Goal: Information Seeking & Learning: Check status

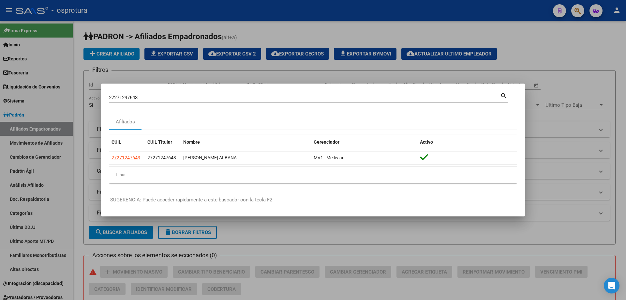
click at [165, 100] on input "27271247643" at bounding box center [304, 98] width 391 height 6
paste input "-27487909-8"
type input "27274879098"
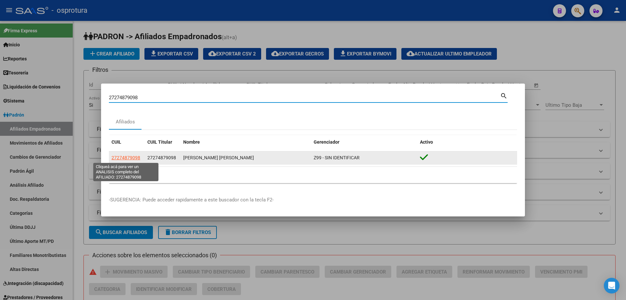
click at [121, 157] on span "27274879098" at bounding box center [125, 157] width 29 height 5
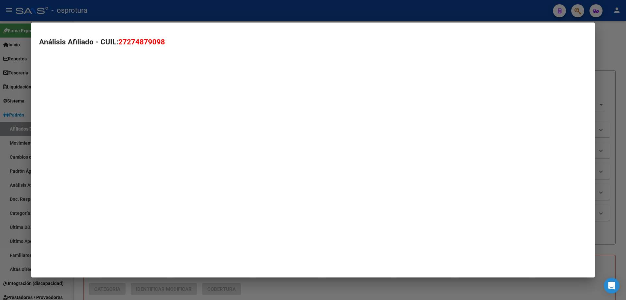
type textarea "27274879098"
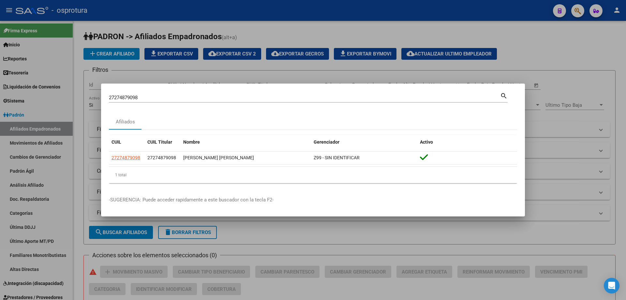
click at [183, 97] on input "27274879098" at bounding box center [304, 98] width 391 height 6
paste input "-27554399-9"
type input "27275543999"
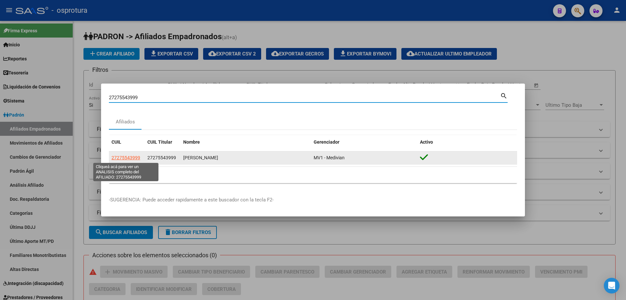
click at [129, 158] on span "27275543999" at bounding box center [125, 157] width 29 height 5
type textarea "27275543999"
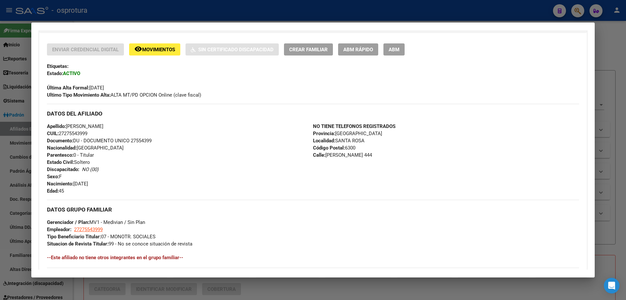
scroll to position [163, 0]
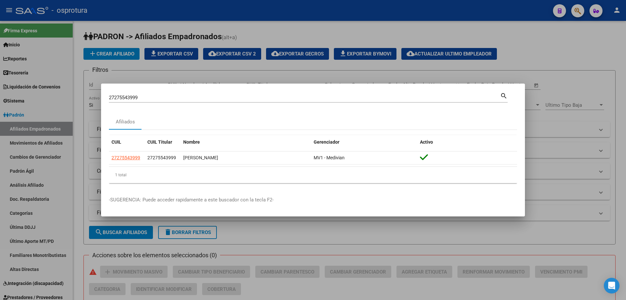
click at [187, 98] on input "27275543999" at bounding box center [304, 98] width 391 height 6
paste input "-27561594-"
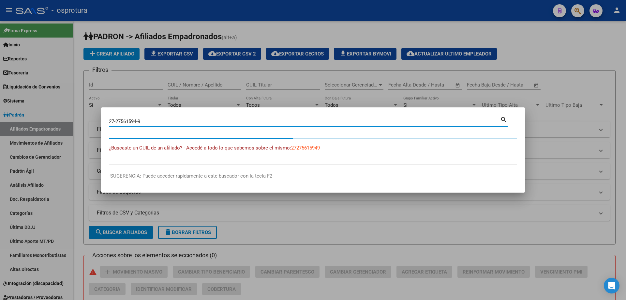
type input "27275615949"
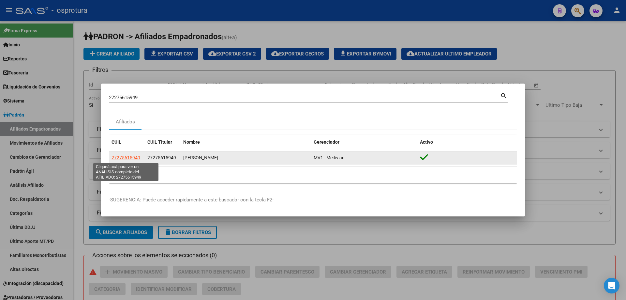
click at [121, 159] on span "27275615949" at bounding box center [125, 157] width 29 height 5
type textarea "27275615949"
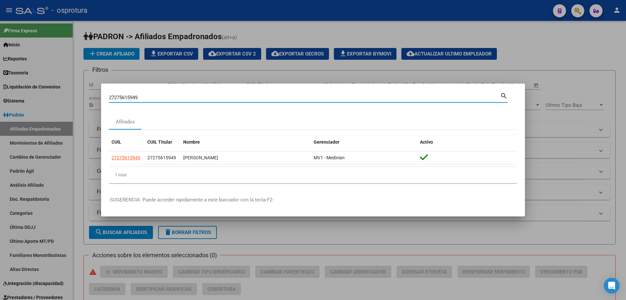
click at [179, 96] on input "27275615949" at bounding box center [304, 98] width 391 height 6
paste input "-28195668-5"
type input "27281956685"
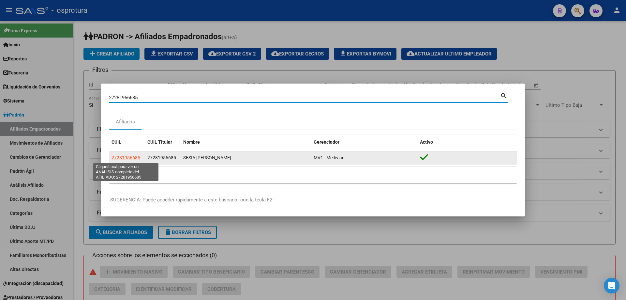
click at [126, 158] on span "27281956685" at bounding box center [125, 157] width 29 height 5
type textarea "27281956685"
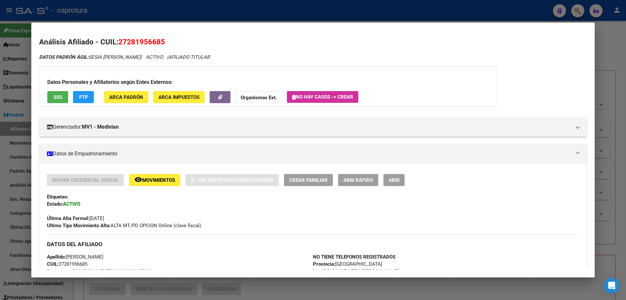
scroll to position [196, 0]
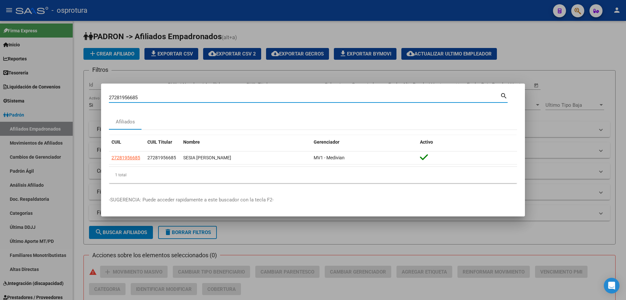
click at [167, 99] on input "27281956685" at bounding box center [304, 98] width 391 height 6
paste input "-28378092-4"
type input "27283780924"
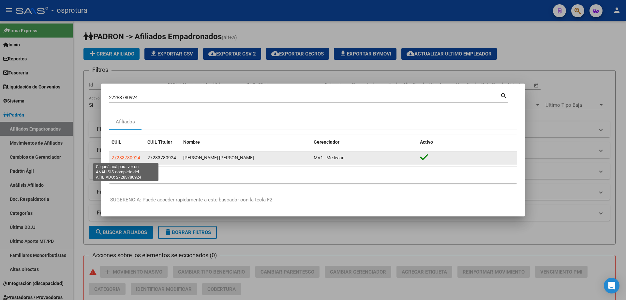
click at [127, 158] on span "27283780924" at bounding box center [125, 157] width 29 height 5
type textarea "27283780924"
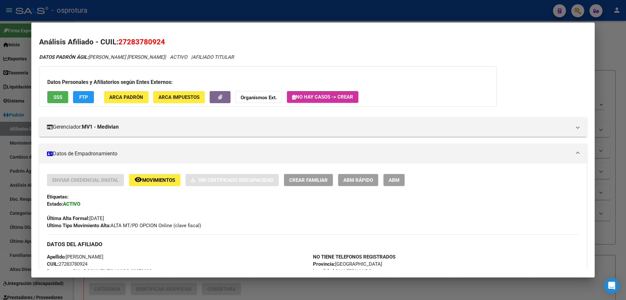
scroll to position [163, 0]
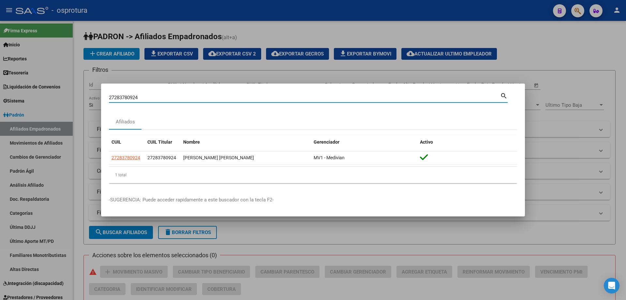
click at [145, 97] on input "27283780924" at bounding box center [304, 98] width 391 height 6
paste input "-28426848-8"
type input "27284268488"
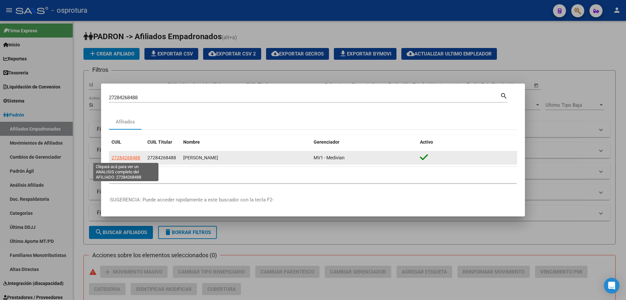
click at [124, 158] on span "27284268488" at bounding box center [125, 157] width 29 height 5
type textarea "27284268488"
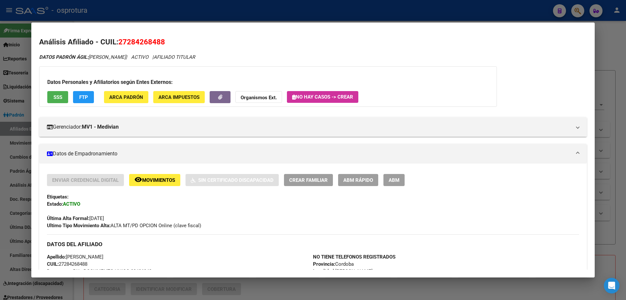
click at [62, 100] on button "SSS" at bounding box center [57, 97] width 21 height 12
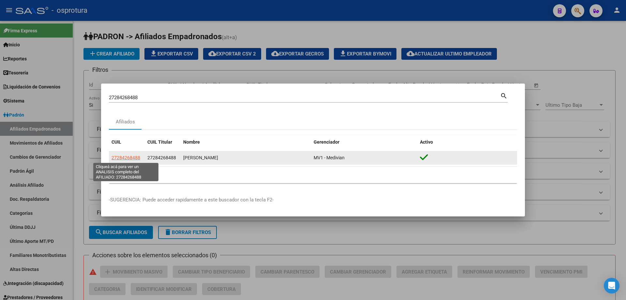
click at [123, 156] on span "27284268488" at bounding box center [125, 157] width 29 height 5
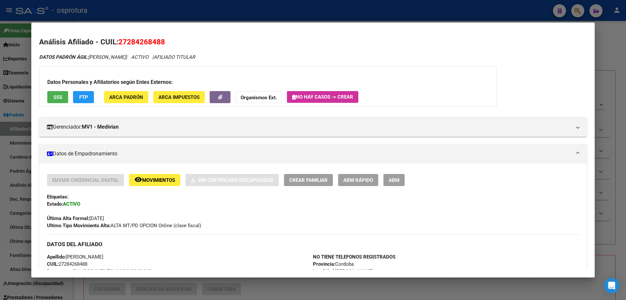
click at [58, 96] on span "SSS" at bounding box center [57, 97] width 9 height 6
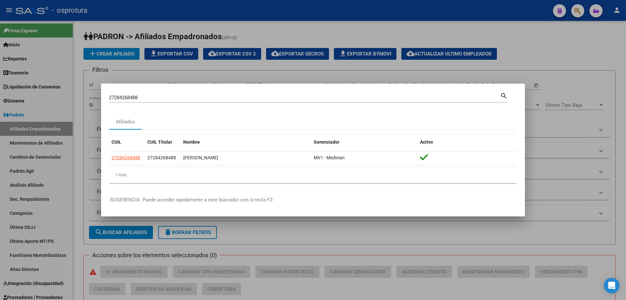
click at [262, 96] on input "27284268488" at bounding box center [304, 98] width 391 height 6
paste input "-28494163-"
type input "27284941638"
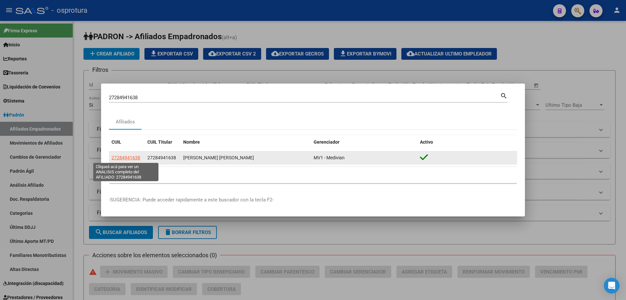
click at [133, 157] on span "27284941638" at bounding box center [125, 157] width 29 height 5
type textarea "27284941638"
